Goal: Check status

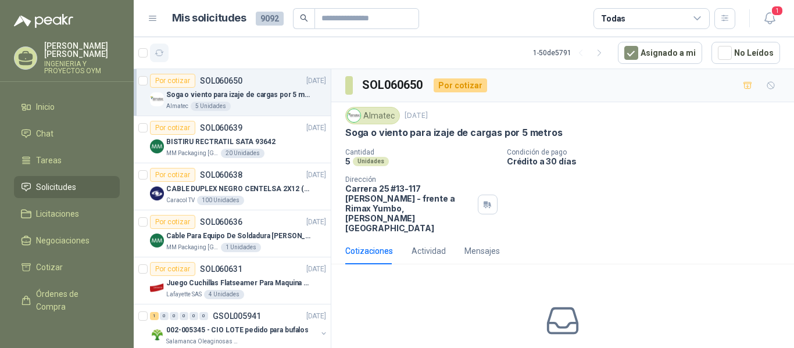
click at [156, 56] on icon "button" at bounding box center [160, 53] width 10 height 10
click at [162, 57] on icon "button" at bounding box center [160, 53] width 10 height 10
click at [162, 53] on icon "button" at bounding box center [160, 53] width 10 height 10
click at [160, 52] on icon "button" at bounding box center [160, 53] width 10 height 10
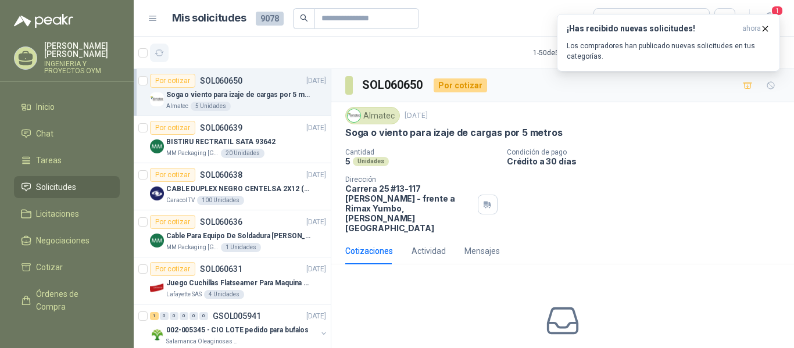
click at [163, 52] on icon "button" at bounding box center [160, 53] width 10 height 10
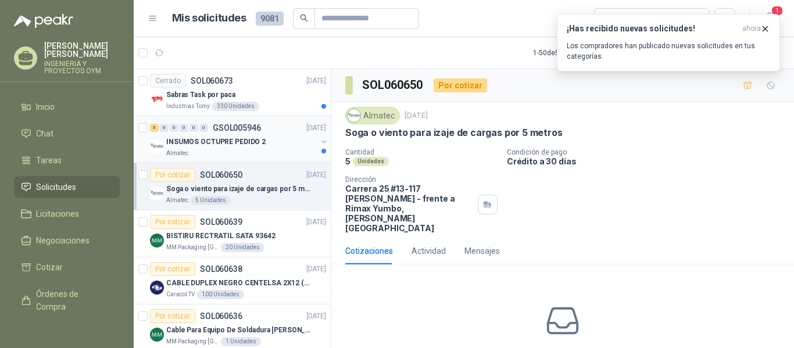
click at [214, 151] on div "Almatec" at bounding box center [241, 153] width 150 height 9
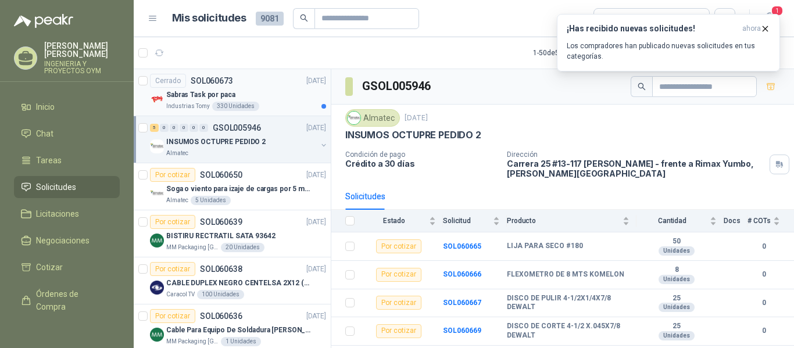
click at [238, 85] on div "Cerrado SOL060673 [DATE]" at bounding box center [238, 81] width 176 height 14
